Goal: Check status: Check status

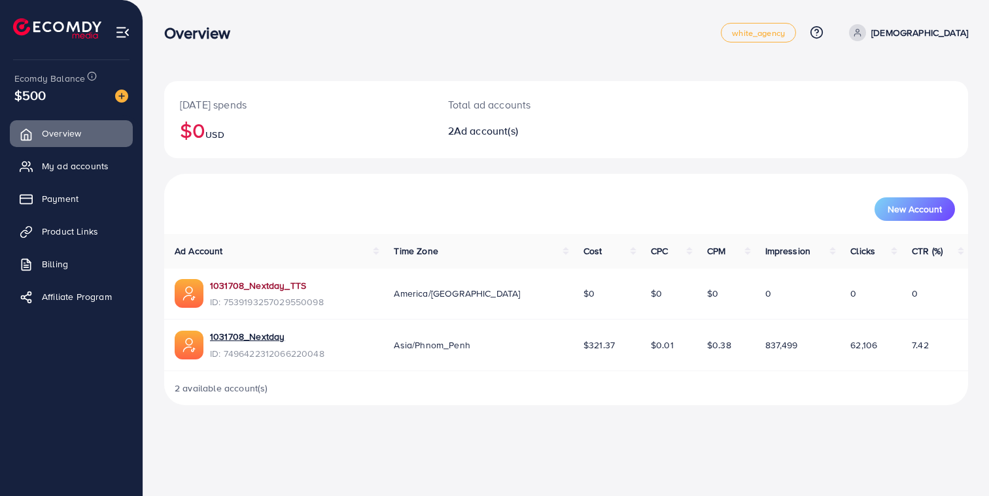
click at [240, 286] on link "1031708_Nextday_TTS" at bounding box center [267, 285] width 114 height 13
click at [707, 297] on span "$0" at bounding box center [712, 293] width 11 height 13
click at [99, 174] on link "My ad accounts" at bounding box center [71, 166] width 123 height 26
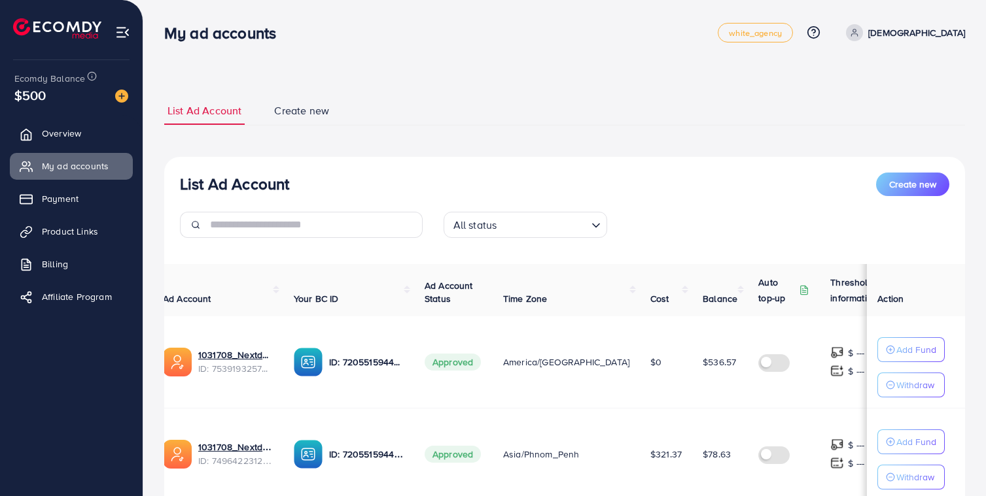
scroll to position [0, 12]
click at [702, 359] on span "$536.57" at bounding box center [718, 362] width 33 height 13
click at [692, 407] on td "$536.57" at bounding box center [720, 363] width 56 height 92
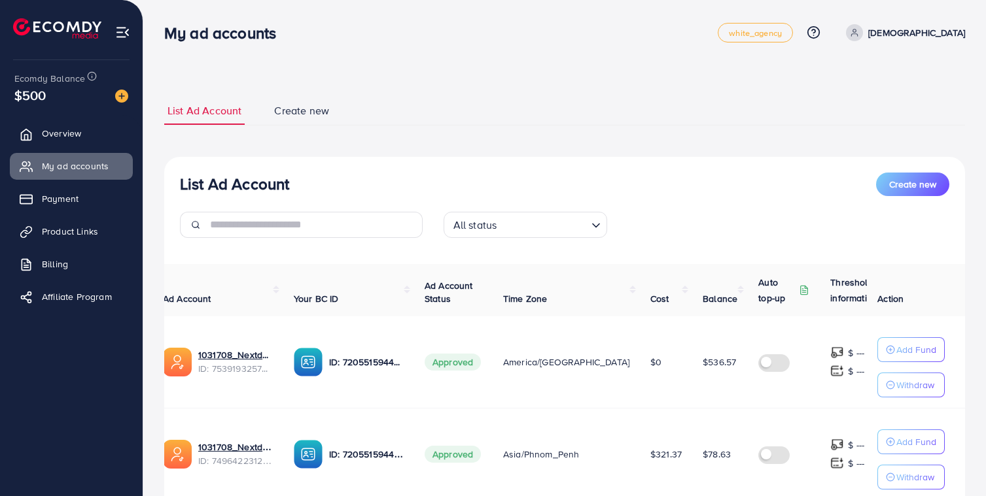
drag, startPoint x: 612, startPoint y: 404, endPoint x: 661, endPoint y: 407, distance: 49.8
click at [662, 407] on tr "1031708_Nextday_TTS ID: 7539193257029550098 ID: 7205515944947466242 Approved Am…" at bounding box center [583, 363] width 863 height 92
click at [219, 354] on link "1031708_Nextday_TTS" at bounding box center [235, 355] width 75 height 13
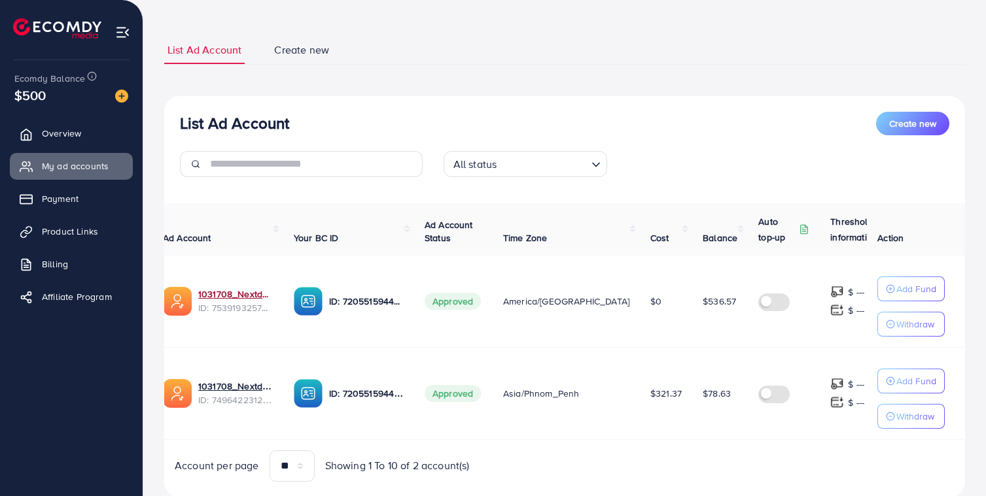
scroll to position [88, 0]
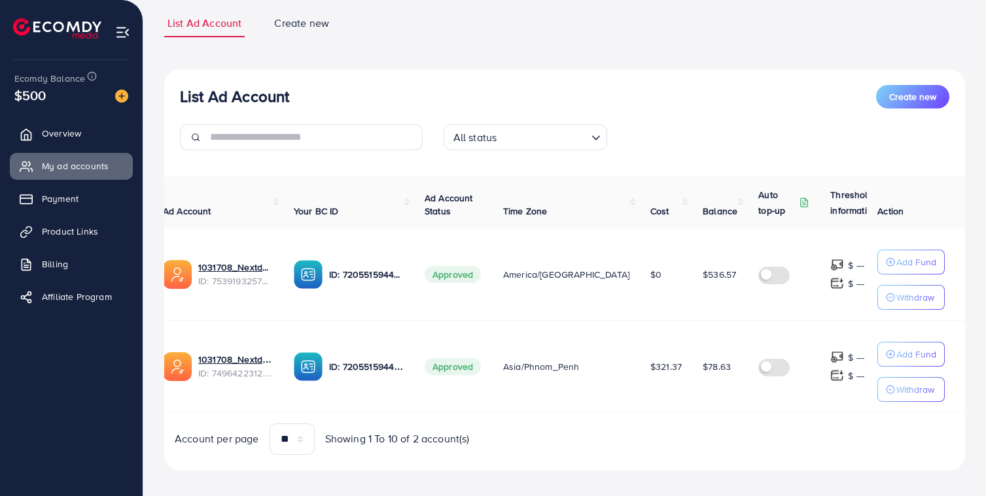
click at [650, 274] on span "$0" at bounding box center [655, 274] width 11 height 13
